Goal: Task Accomplishment & Management: Use online tool/utility

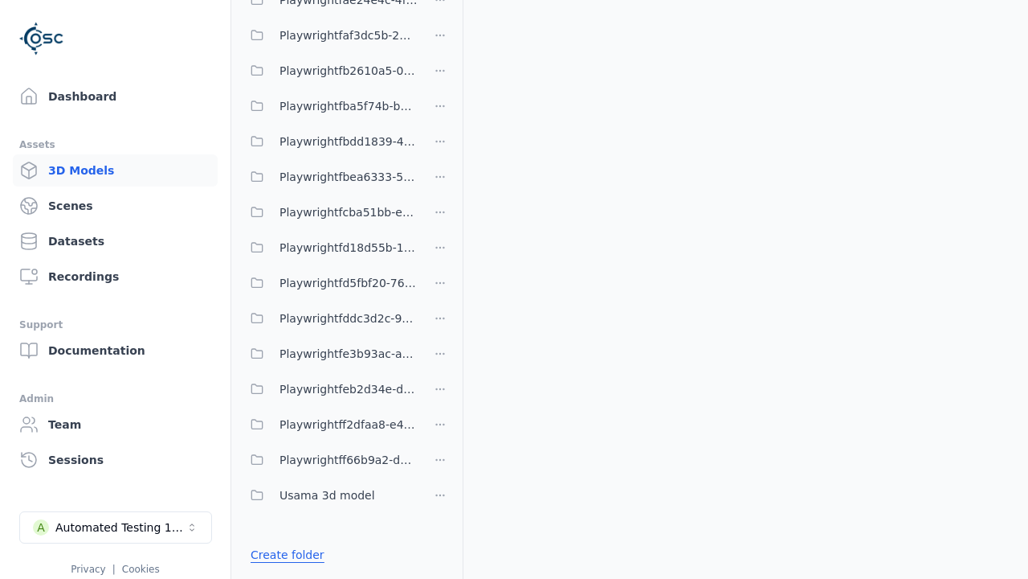
click at [282, 554] on link "Create folder" at bounding box center [288, 554] width 74 height 16
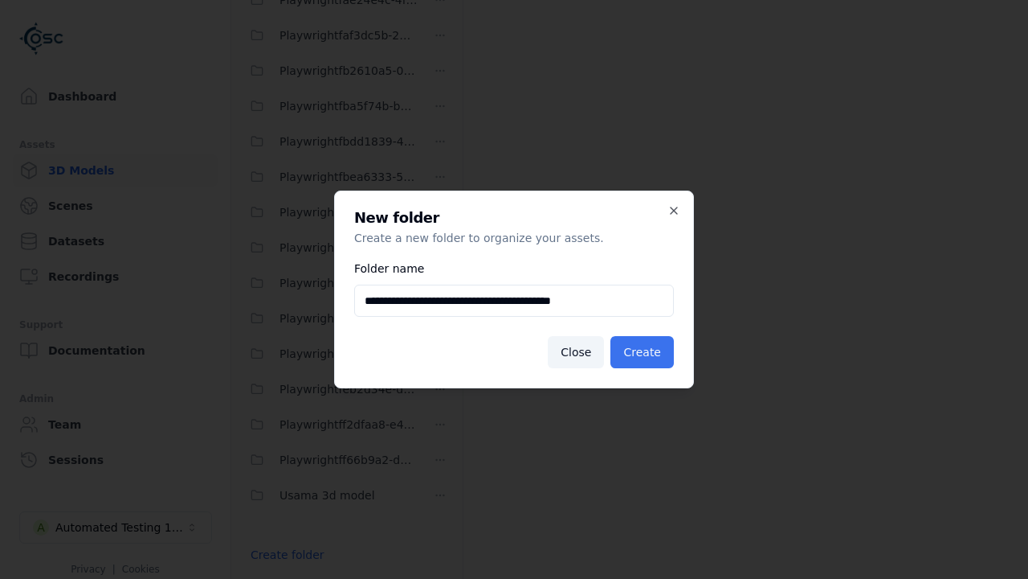
type input "**********"
click at [645, 352] on button "Create" at bounding box center [642, 352] width 63 height 32
